Goal: Browse casually

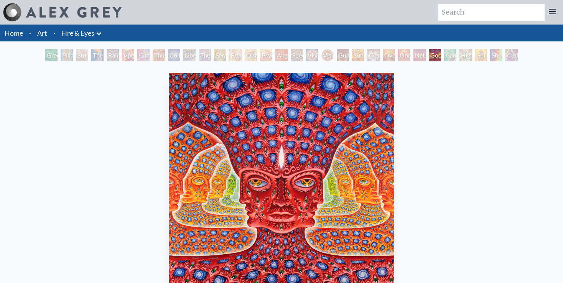
click at [73, 55] on div "Pillar of Awareness" at bounding box center [67, 55] width 12 height 12
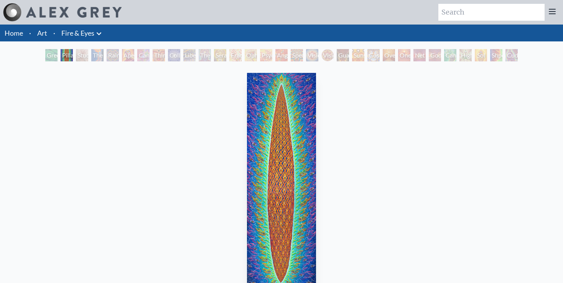
click at [100, 54] on div "The Torch" at bounding box center [97, 55] width 12 height 12
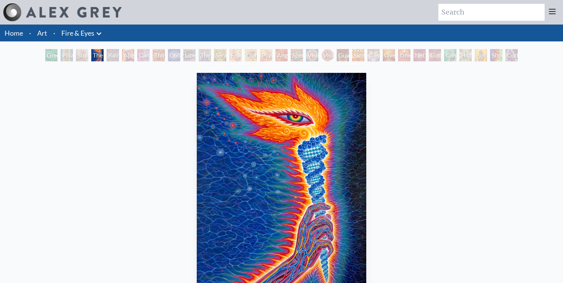
click at [119, 54] on div "Rainbow Eye Ripple" at bounding box center [113, 55] width 12 height 12
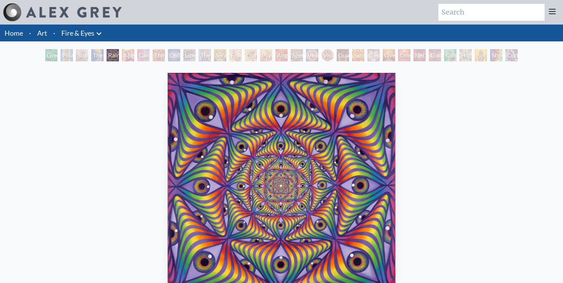
click at [147, 55] on div "Cannabis Sutra" at bounding box center [143, 55] width 12 height 12
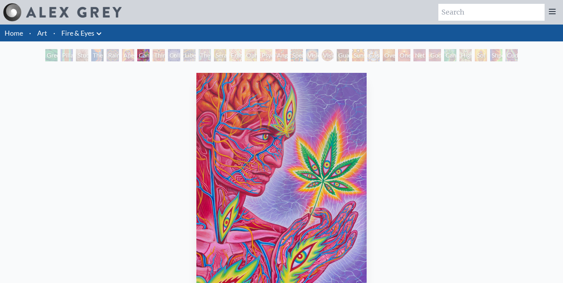
click at [140, 55] on div "Cannabis Sutra" at bounding box center [143, 55] width 12 height 12
click at [174, 54] on div "Collective Vision" at bounding box center [174, 55] width 12 height 12
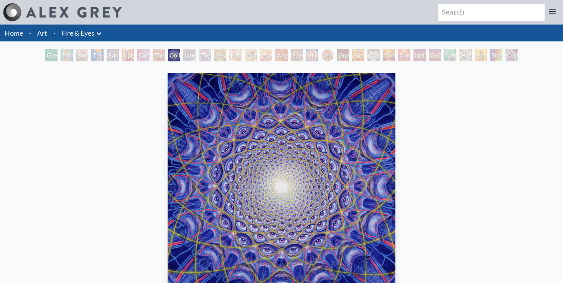
click at [257, 54] on div "Ophanic Eyelash" at bounding box center [251, 55] width 12 height 12
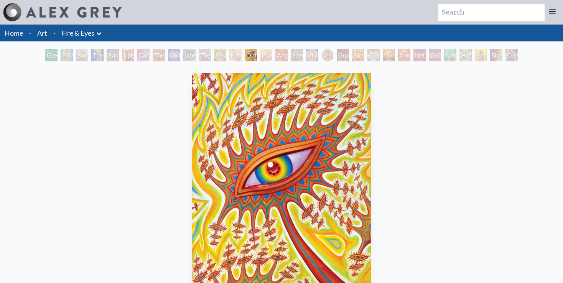
click at [282, 52] on div "Angel Skin" at bounding box center [281, 55] width 12 height 12
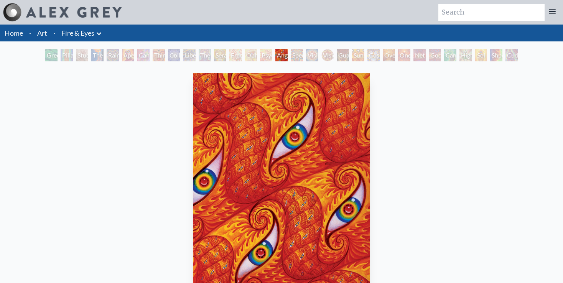
click at [303, 52] on div "Spectral Lotus" at bounding box center [297, 55] width 12 height 12
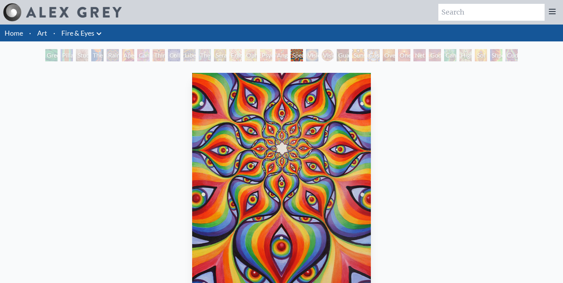
click at [325, 52] on div "Vision Crystal Tondo" at bounding box center [327, 55] width 12 height 12
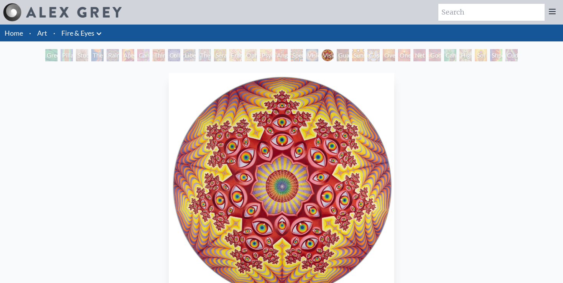
click at [360, 53] on div "Sunyata" at bounding box center [358, 55] width 12 height 12
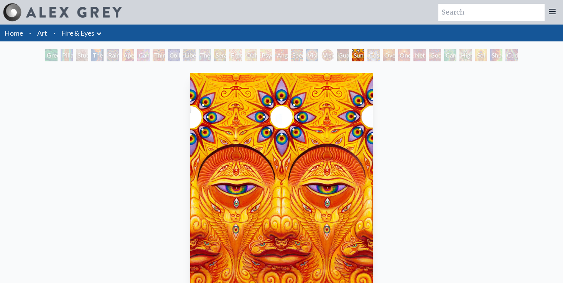
click at [380, 54] on div "Cosmic Elf" at bounding box center [373, 55] width 12 height 12
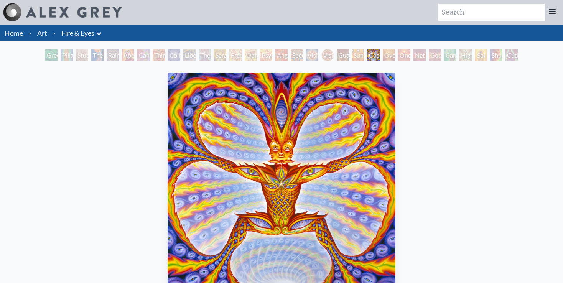
click at [380, 53] on div "Cosmic Elf" at bounding box center [373, 55] width 12 height 12
click at [395, 53] on div "Oversoul" at bounding box center [389, 55] width 12 height 12
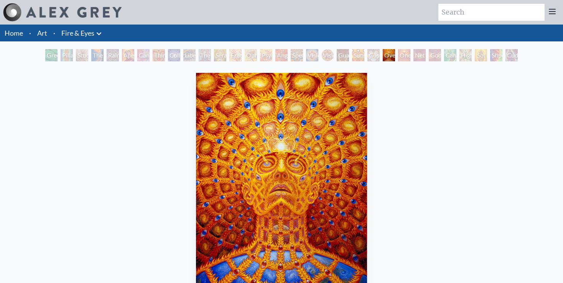
click at [410, 53] on div "One" at bounding box center [404, 55] width 12 height 12
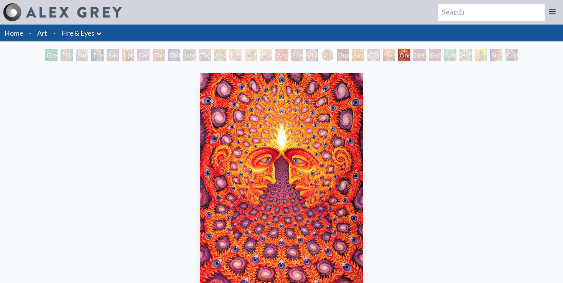
click at [418, 53] on div "Net of Being" at bounding box center [419, 55] width 12 height 12
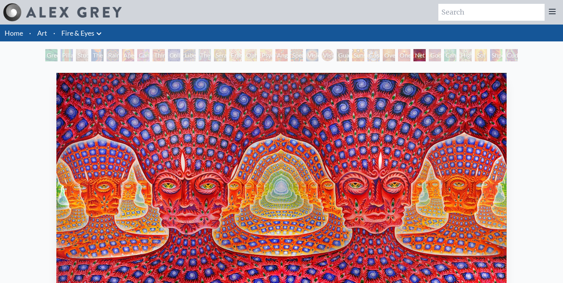
click at [426, 53] on div "Net of Being" at bounding box center [419, 55] width 12 height 12
click at [434, 54] on div "Godself" at bounding box center [435, 55] width 12 height 12
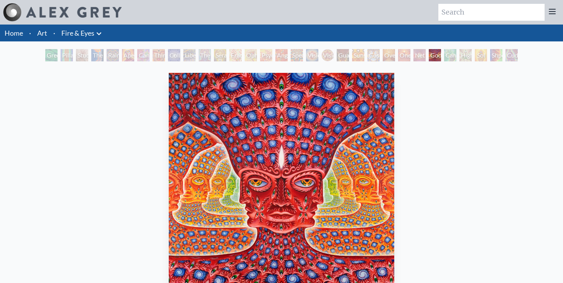
click at [441, 54] on div "Godself" at bounding box center [435, 55] width 12 height 12
click at [456, 56] on div "Cannafist" at bounding box center [450, 55] width 12 height 12
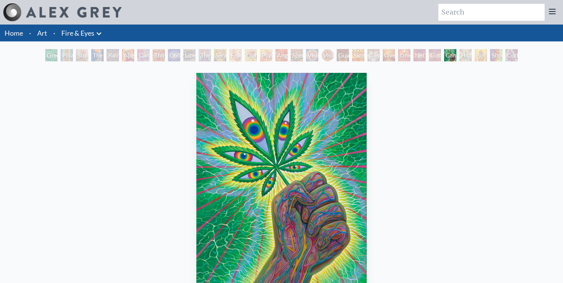
click at [456, 56] on div "Cannafist" at bounding box center [450, 55] width 12 height 12
click at [490, 54] on div "Green Hand Pillar of Awareness Study for the Great Turn The Torch Rainbow Eye R…" at bounding box center [282, 56] width 476 height 15
click at [493, 54] on div "Shpongled" at bounding box center [496, 55] width 12 height 12
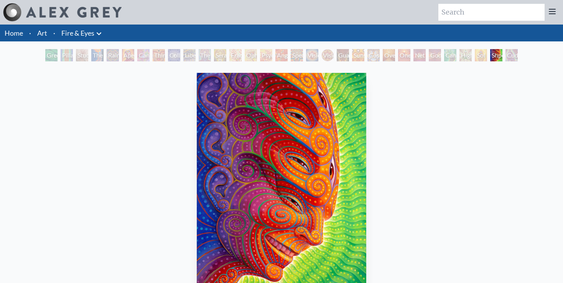
click at [507, 55] on div "Cuddle" at bounding box center [511, 55] width 12 height 12
